Goal: Task Accomplishment & Management: Manage account settings

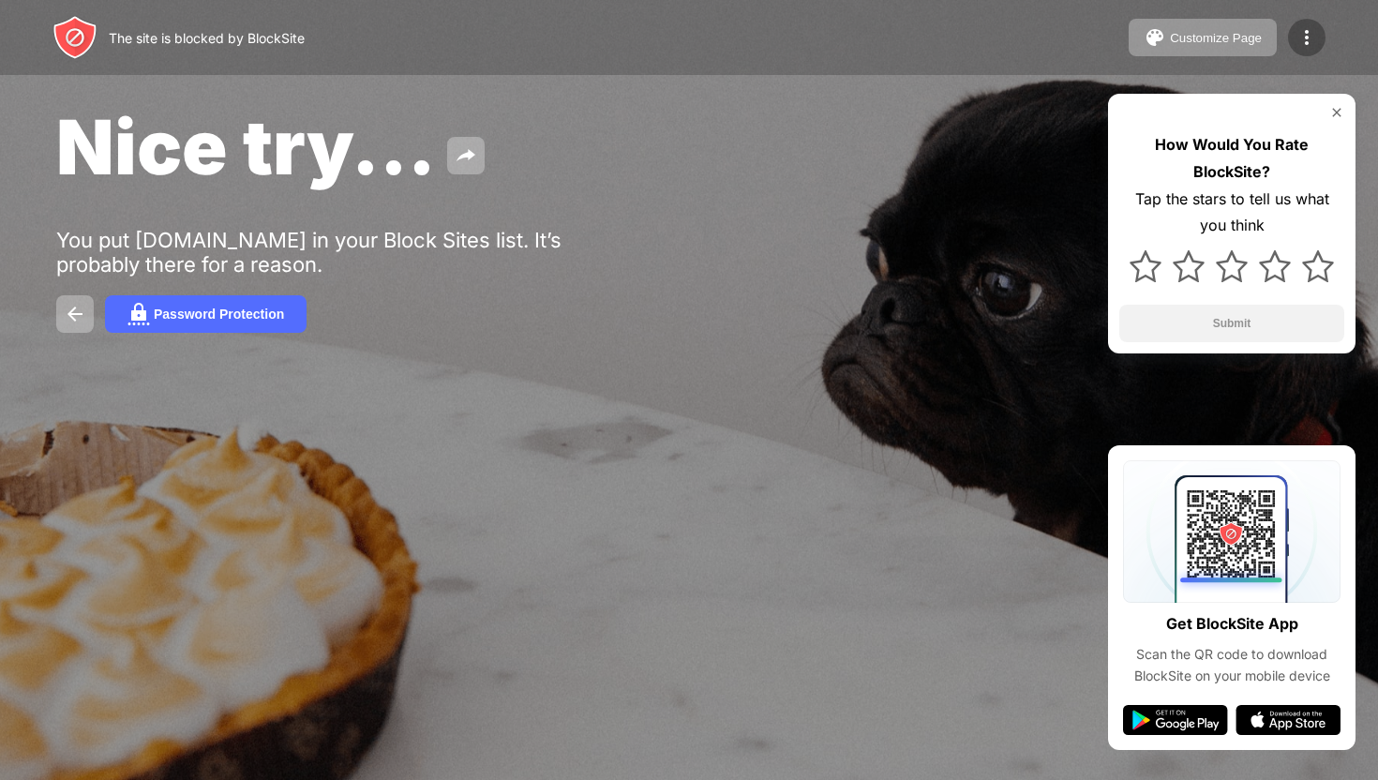
click at [1308, 26] on img at bounding box center [1307, 37] width 23 height 23
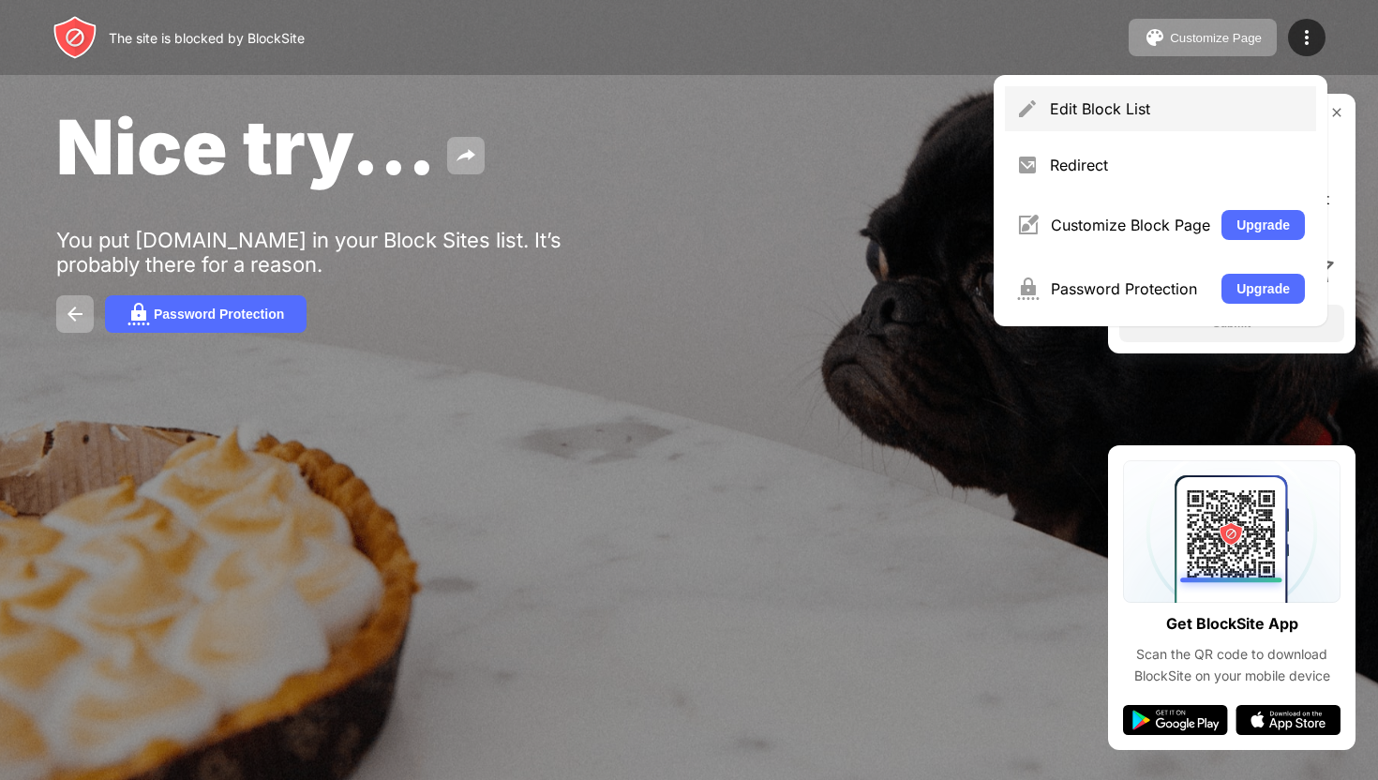
click at [1195, 101] on div "Edit Block List" at bounding box center [1177, 108] width 255 height 19
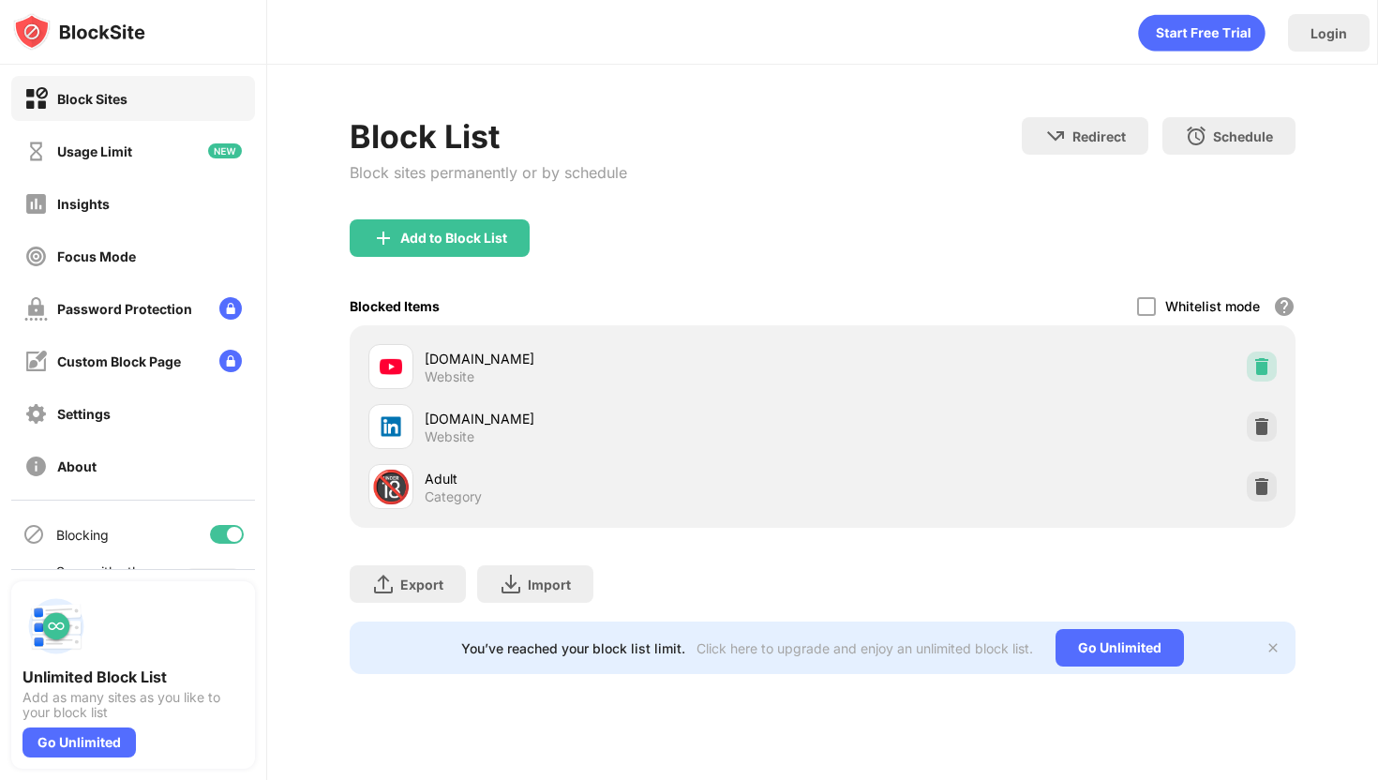
click at [1268, 373] on img at bounding box center [1262, 366] width 19 height 19
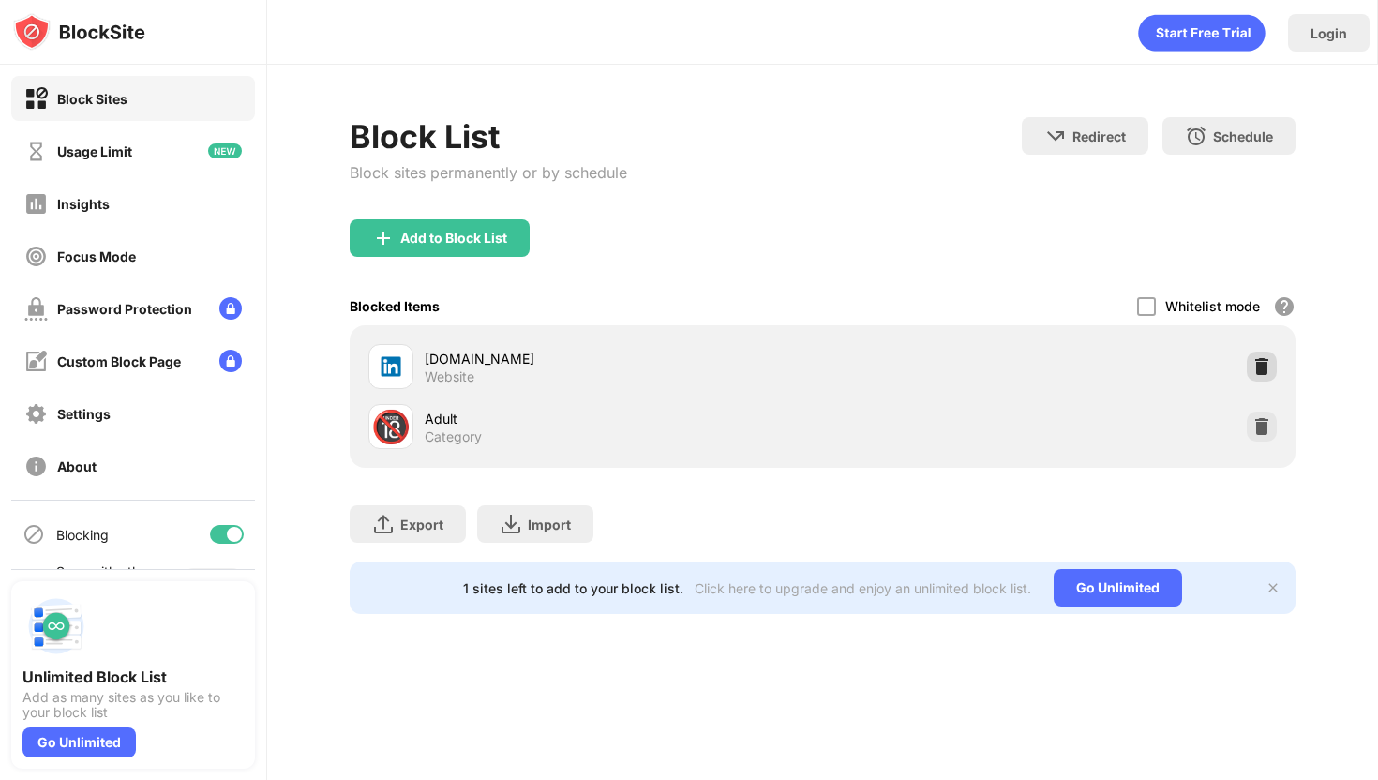
click at [1262, 373] on img at bounding box center [1262, 366] width 19 height 19
